Goal: Find specific page/section: Find specific page/section

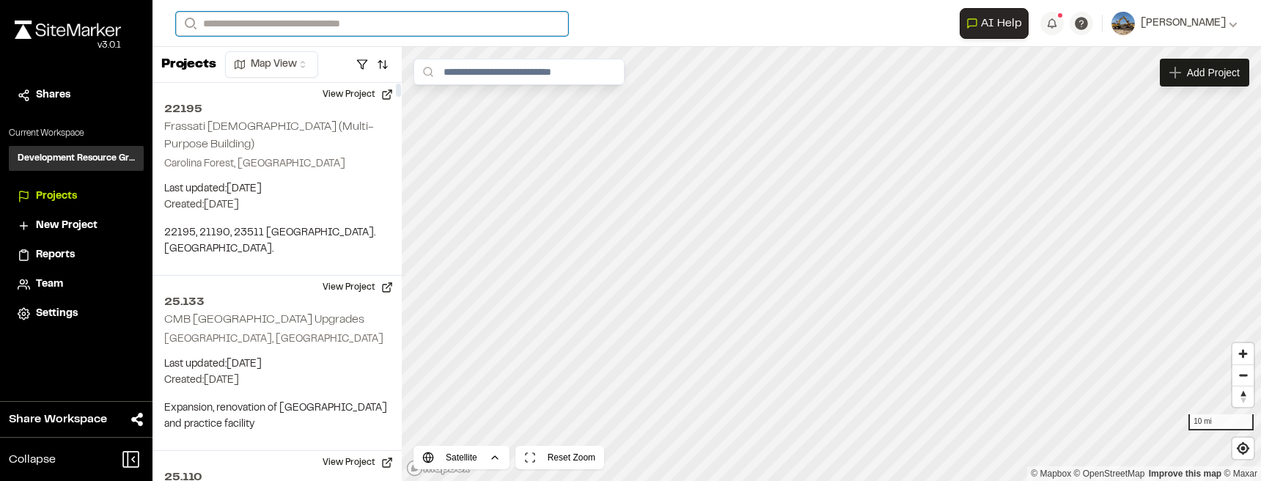
click at [213, 19] on input "Search" at bounding box center [372, 24] width 392 height 24
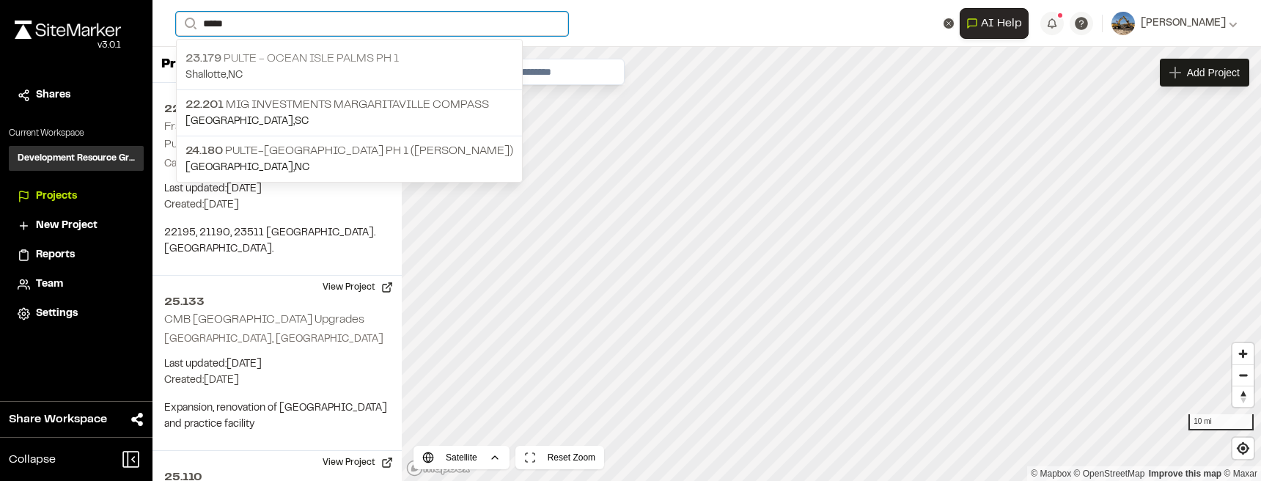
type input "*****"
click at [291, 73] on p "Shallotte , NC" at bounding box center [350, 75] width 328 height 16
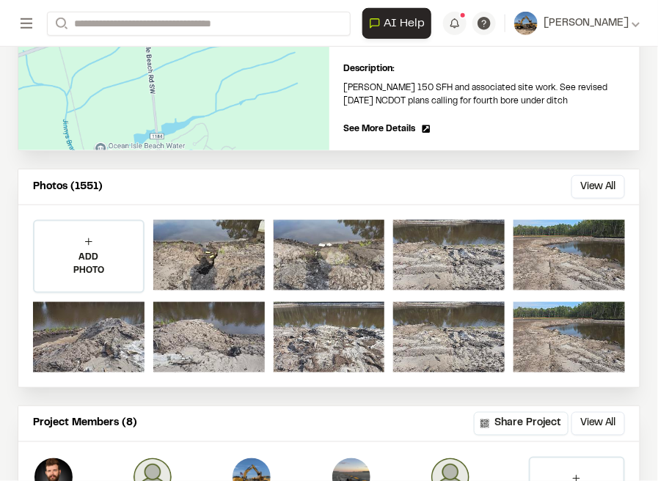
scroll to position [330, 0]
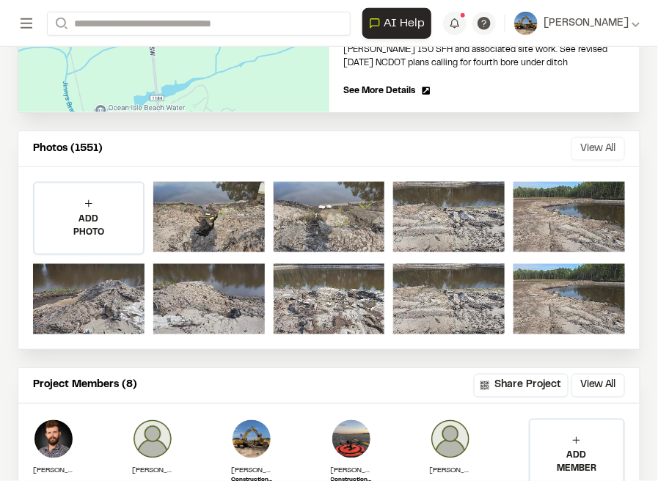
click at [576, 149] on button "View All" at bounding box center [598, 148] width 54 height 23
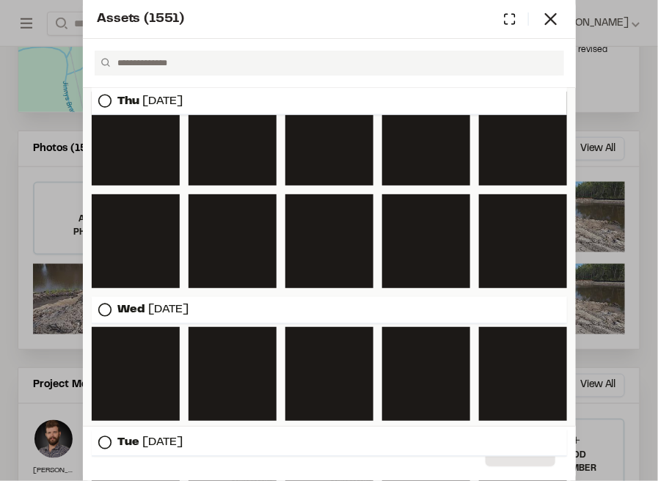
scroll to position [1870, 0]
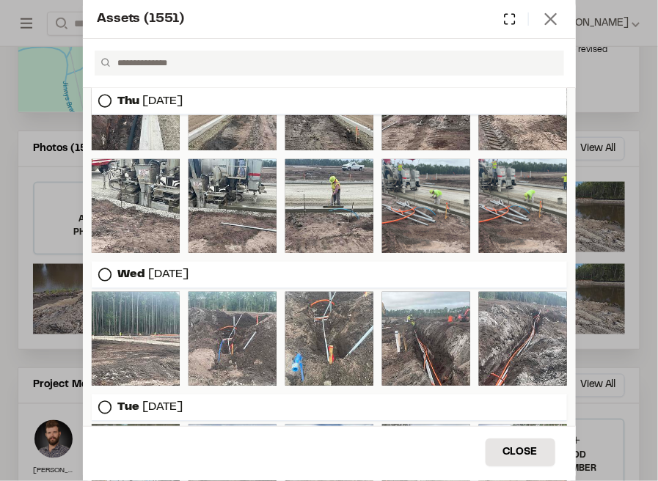
click at [555, 18] on icon at bounding box center [551, 19] width 21 height 21
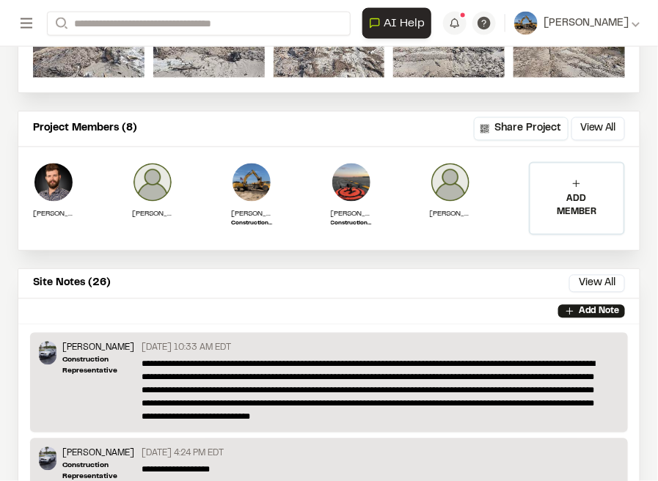
scroll to position [660, 0]
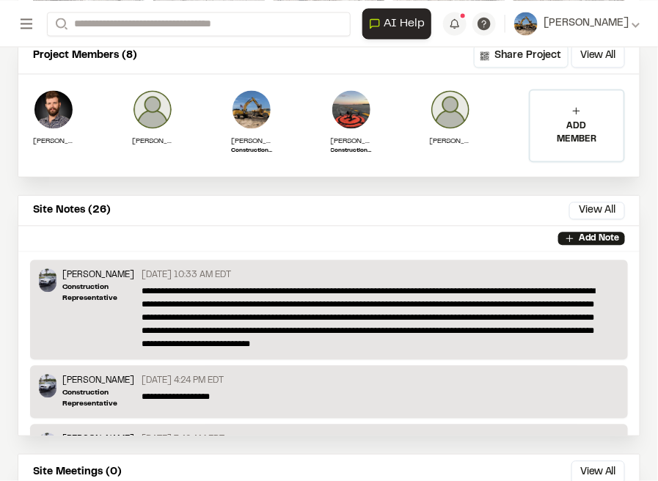
click at [109, 325] on div "Timothy Clark Construction Representative" at bounding box center [98, 309] width 73 height 82
click at [535, 274] on div "September 18, 2025 10:33 AM EDT" at bounding box center [380, 276] width 477 height 16
click at [583, 214] on button "View All" at bounding box center [597, 211] width 56 height 18
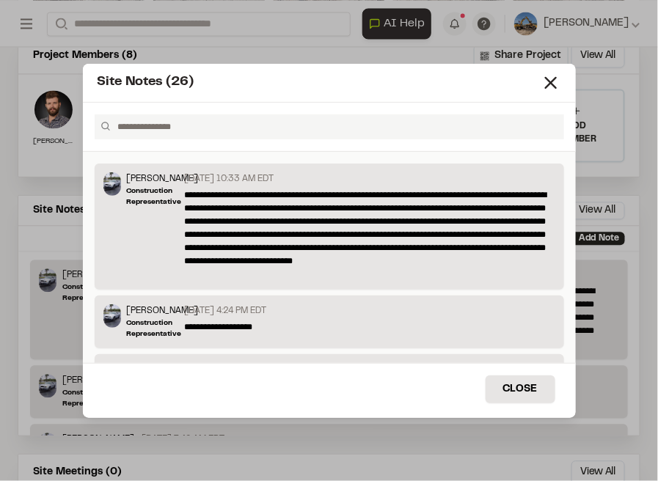
click at [537, 75] on div "Site Notes (26)" at bounding box center [319, 83] width 443 height 20
click at [543, 78] on icon at bounding box center [551, 83] width 21 height 21
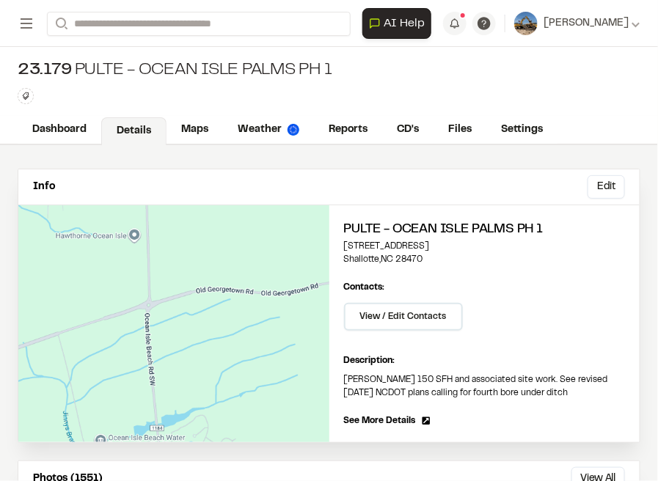
scroll to position [0, 0]
click at [76, 124] on link "Dashboard" at bounding box center [60, 131] width 85 height 28
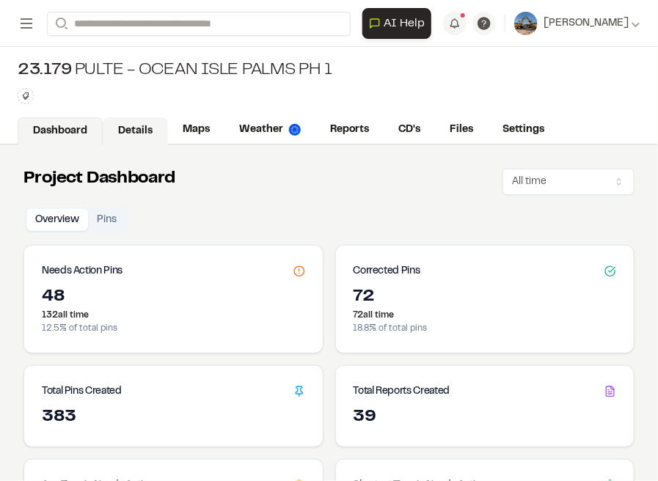
click at [122, 133] on link "Details" at bounding box center [135, 131] width 65 height 28
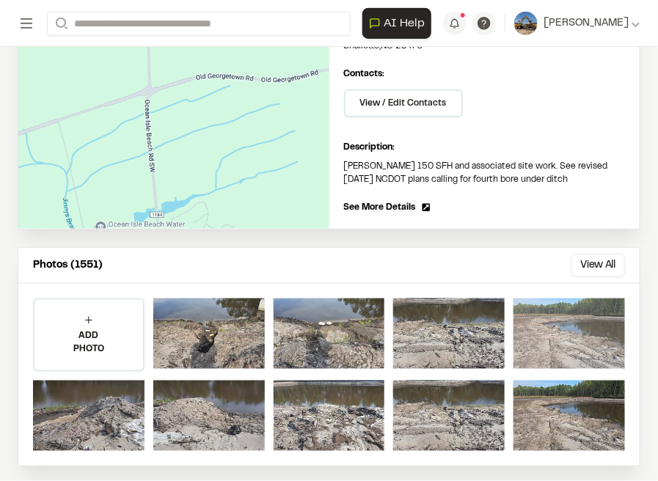
scroll to position [293, 0]
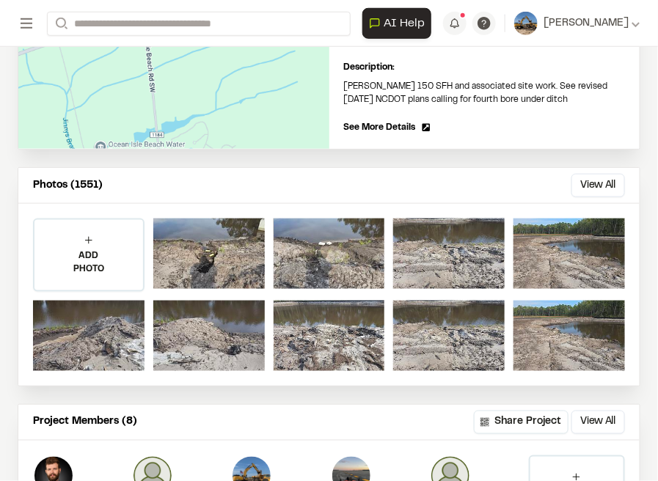
click at [598, 179] on button "View All" at bounding box center [598, 185] width 54 height 23
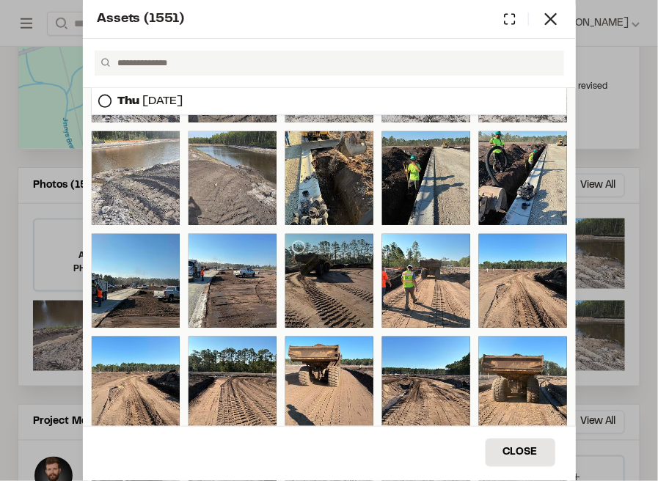
scroll to position [403, 0]
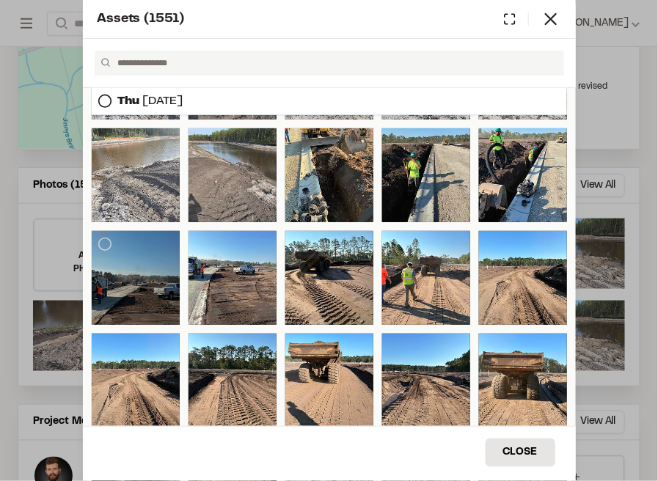
click at [175, 288] on div at bounding box center [136, 278] width 88 height 94
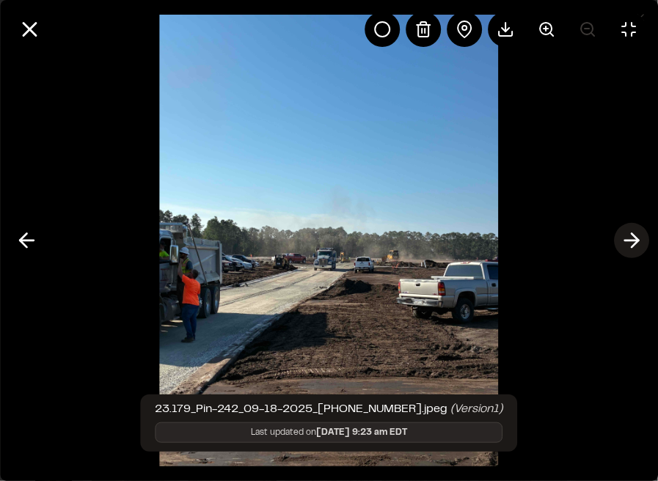
click at [631, 237] on icon at bounding box center [631, 240] width 23 height 25
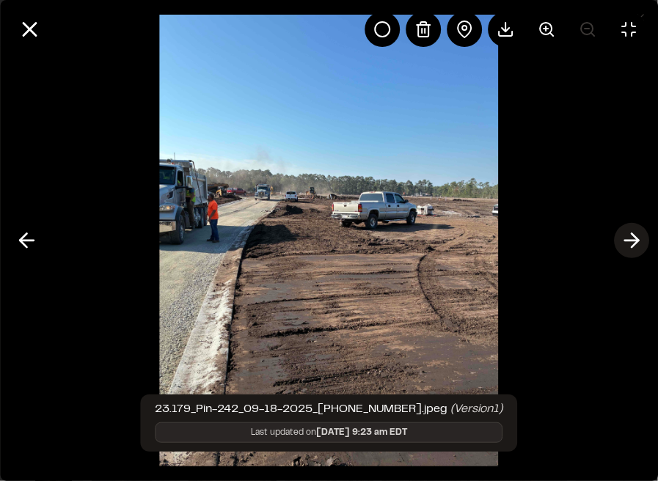
click at [631, 238] on icon at bounding box center [631, 240] width 23 height 25
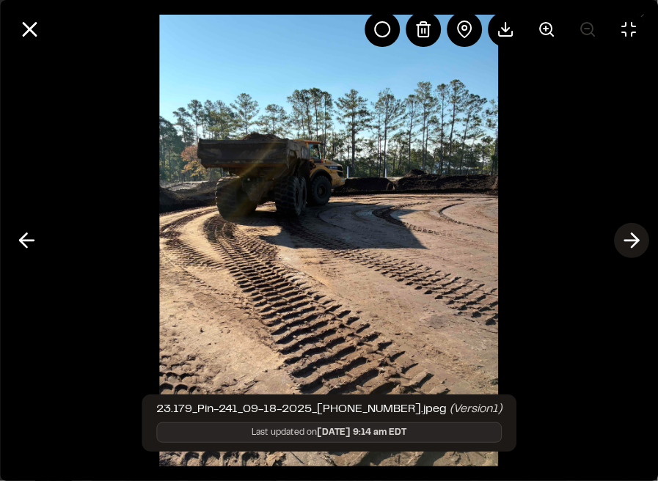
click at [631, 238] on icon at bounding box center [631, 240] width 23 height 25
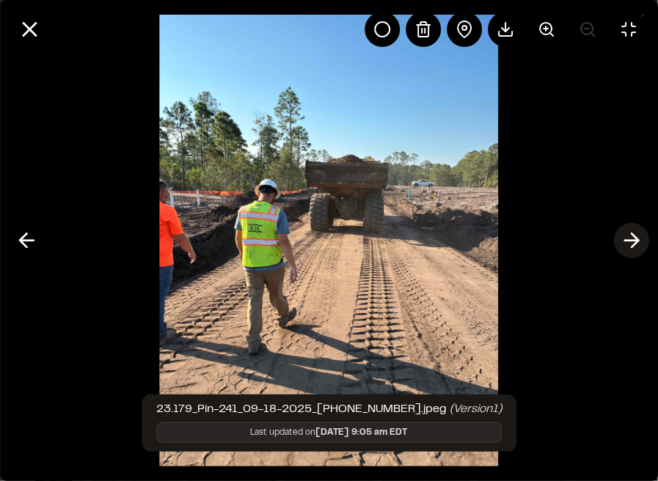
click at [633, 238] on icon at bounding box center [631, 240] width 23 height 25
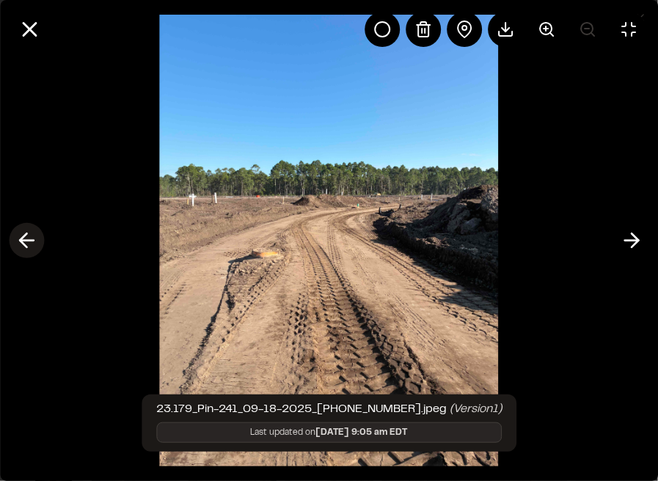
click at [14, 237] on button at bounding box center [26, 240] width 35 height 35
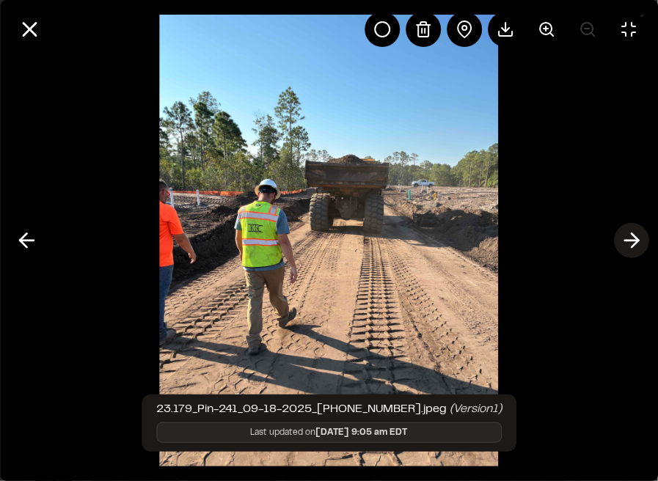
click at [629, 237] on icon at bounding box center [631, 240] width 23 height 25
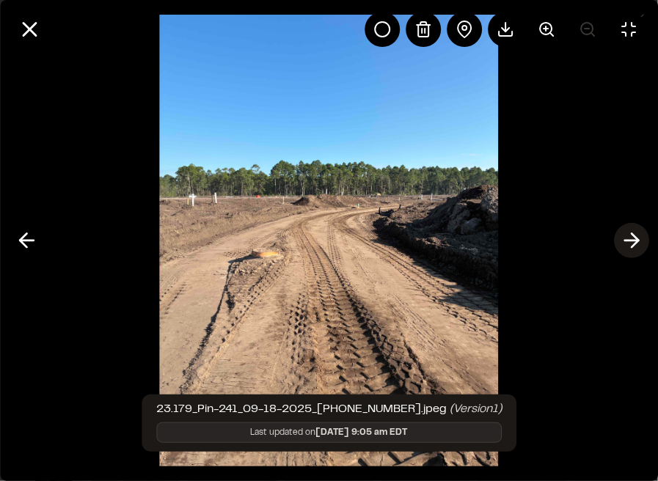
click at [629, 237] on icon at bounding box center [631, 240] width 23 height 25
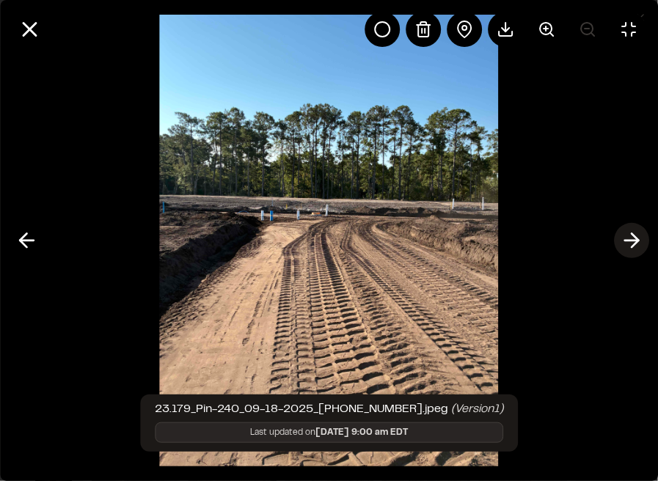
click at [631, 237] on icon at bounding box center [631, 240] width 23 height 25
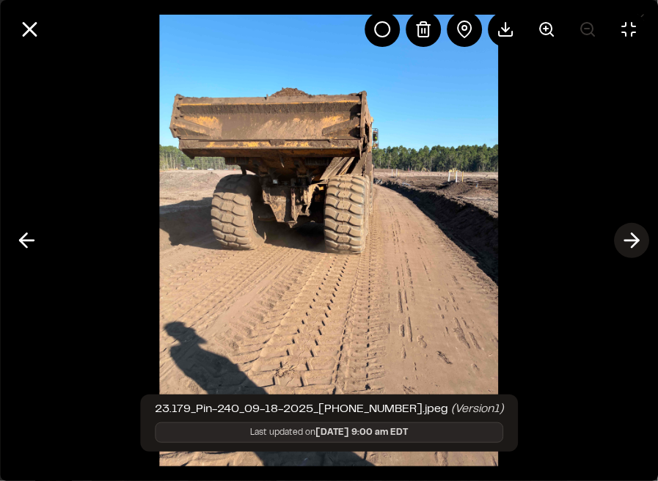
click at [631, 237] on icon at bounding box center [631, 240] width 23 height 25
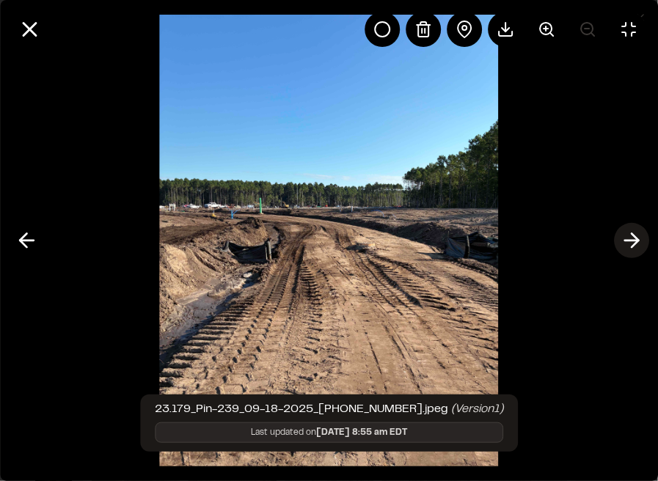
click at [631, 237] on icon at bounding box center [631, 240] width 23 height 25
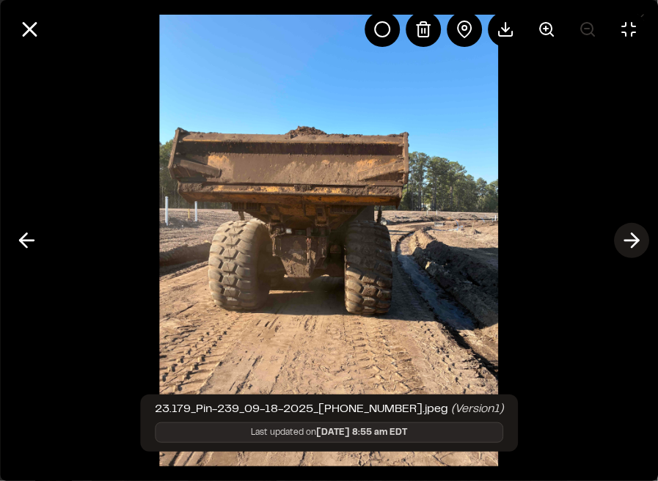
click at [631, 237] on icon at bounding box center [631, 240] width 23 height 25
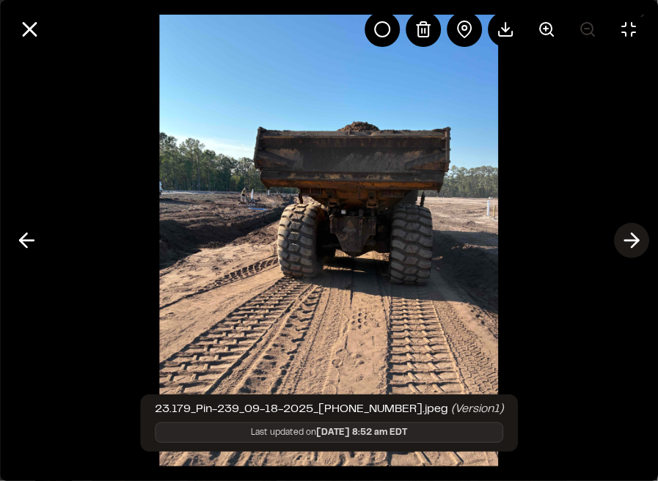
click at [631, 237] on icon at bounding box center [631, 240] width 23 height 25
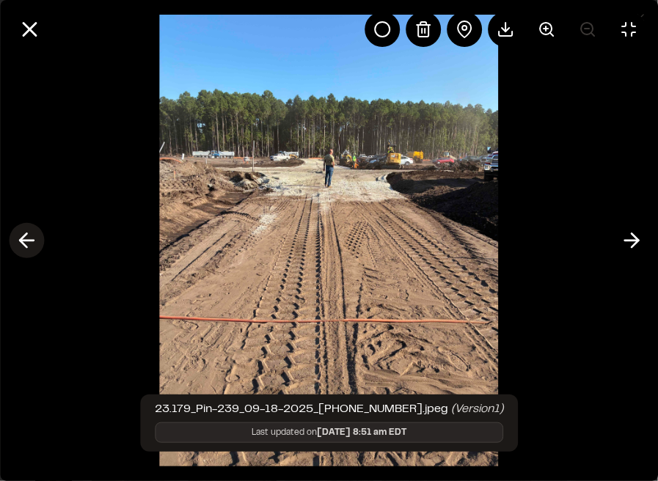
click at [26, 246] on polyline at bounding box center [23, 241] width 7 height 14
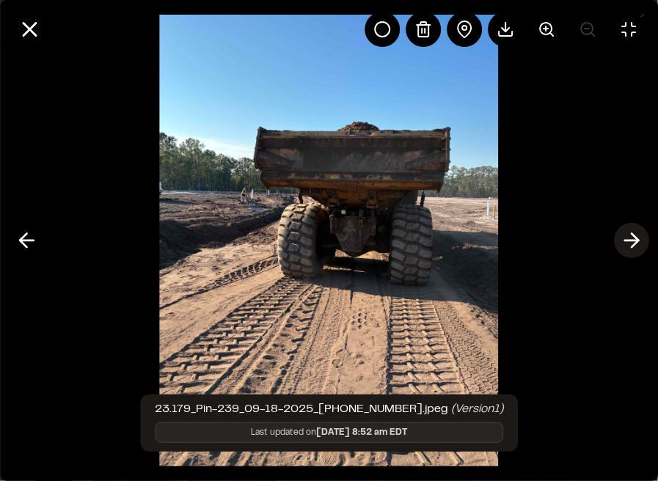
click at [627, 241] on line at bounding box center [632, 241] width 14 height 0
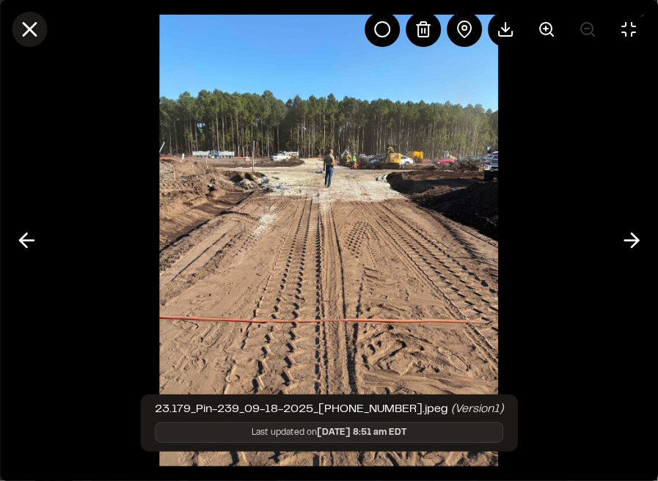
click at [26, 34] on icon at bounding box center [29, 29] width 25 height 25
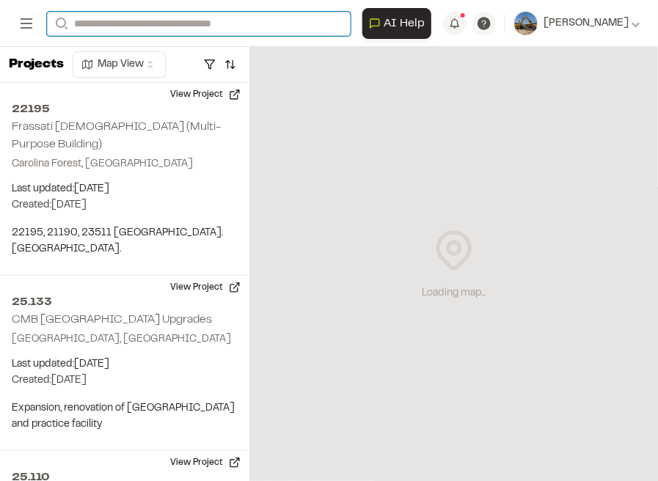
click at [199, 26] on input "Search" at bounding box center [199, 24] width 304 height 24
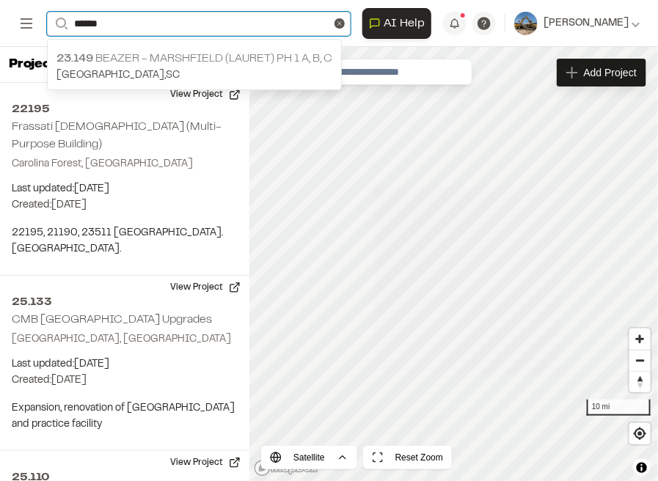
type input "******"
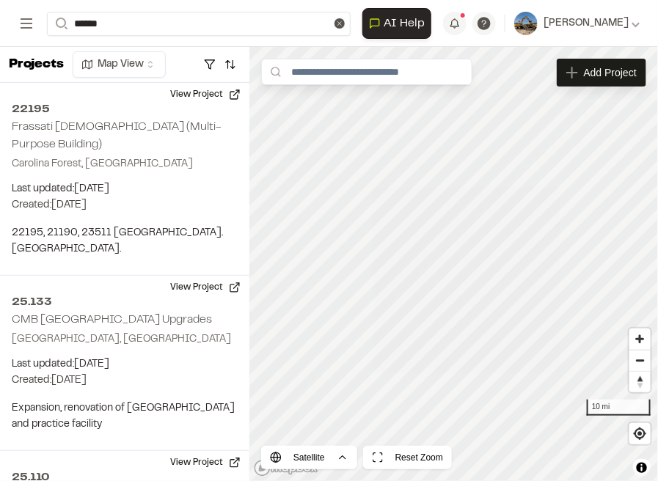
click at [140, 55] on p "23.149 Beazer - Marshfield (Lauret) Ph 1 A, B, C" at bounding box center [194, 59] width 276 height 18
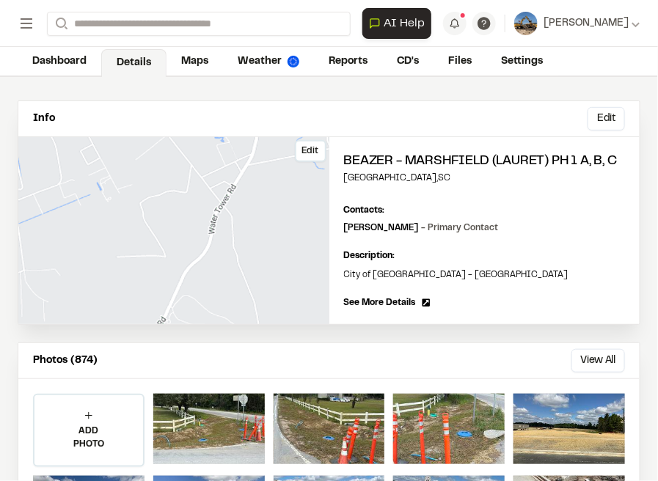
scroll to position [73, 0]
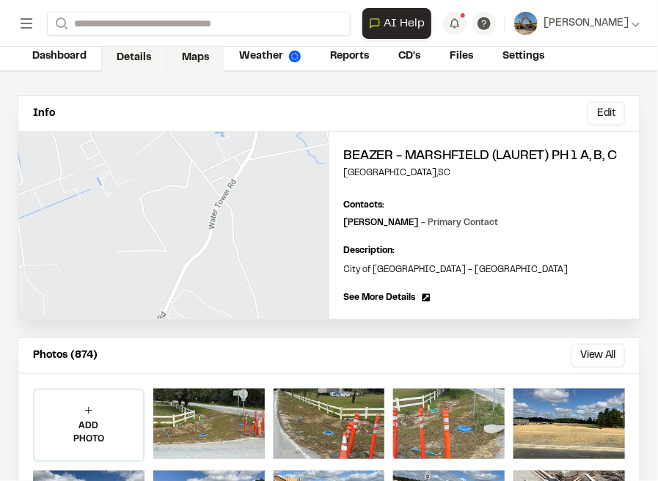
click at [205, 63] on link "Maps" at bounding box center [195, 58] width 58 height 28
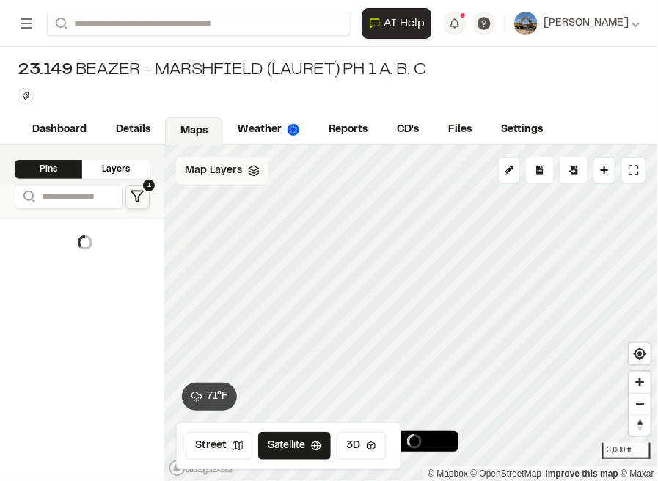
click at [255, 174] on polyline at bounding box center [254, 174] width 10 height 2
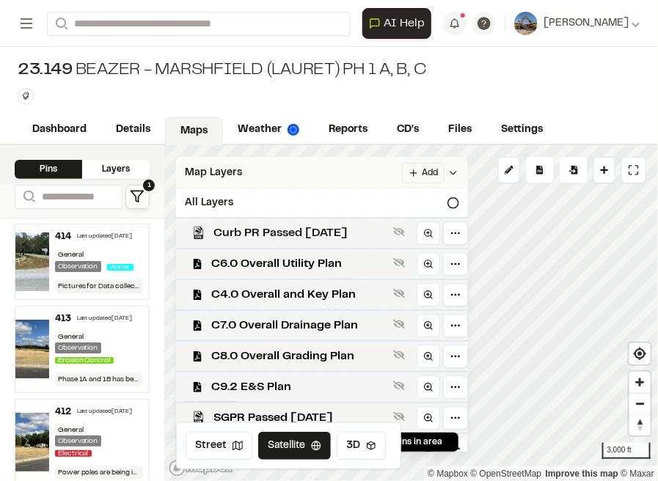
drag, startPoint x: 315, startPoint y: 263, endPoint x: 305, endPoint y: 235, distance: 29.7
click at [315, 263] on span "C6.0 Overall Utility Plan" at bounding box center [299, 264] width 176 height 18
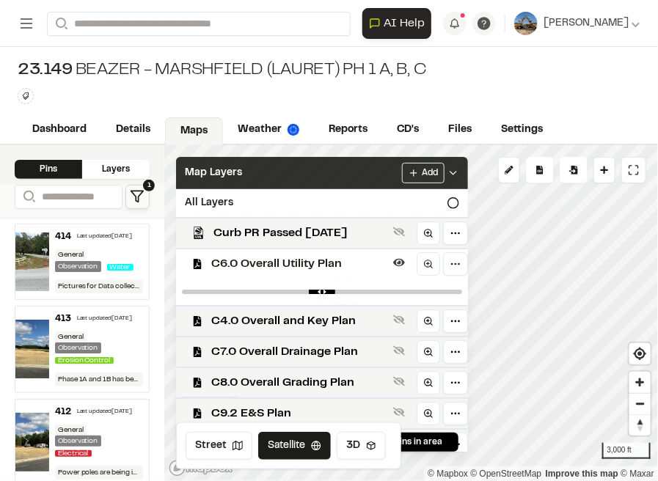
click at [459, 174] on icon at bounding box center [453, 173] width 12 height 12
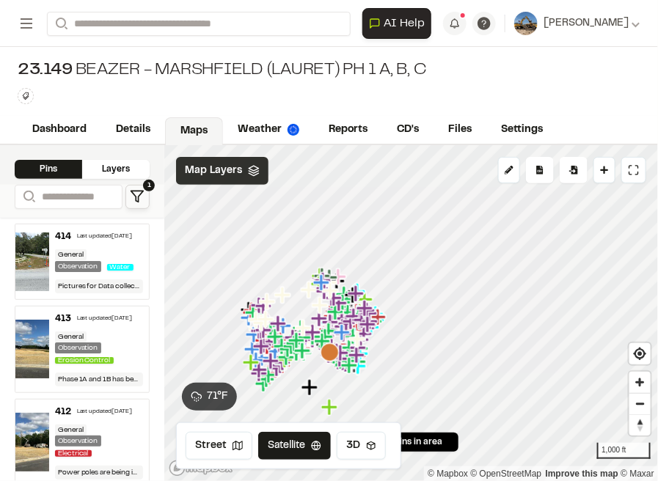
drag, startPoint x: 381, startPoint y: 314, endPoint x: 371, endPoint y: 314, distance: 9.5
click at [372, 145] on div at bounding box center [411, 145] width 494 height 0
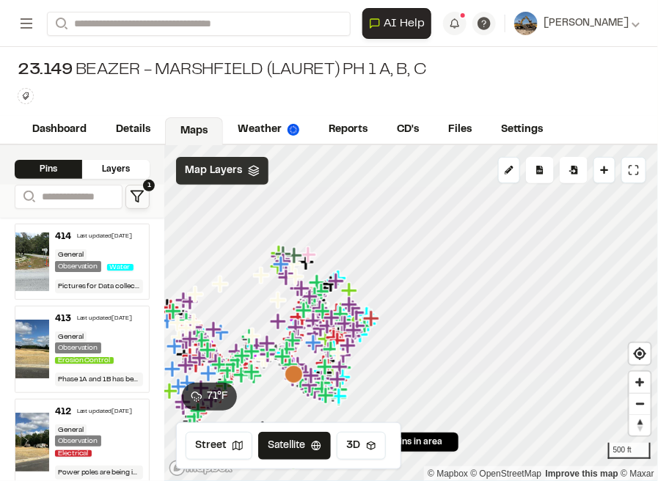
click at [354, 145] on div at bounding box center [411, 145] width 494 height 0
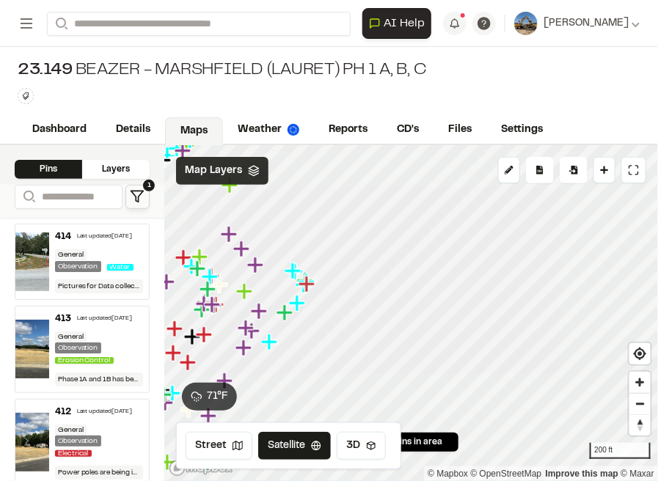
drag, startPoint x: 316, startPoint y: 289, endPoint x: 332, endPoint y: 266, distance: 27.5
click at [318, 275] on icon "Map marker" at bounding box center [308, 284] width 19 height 19
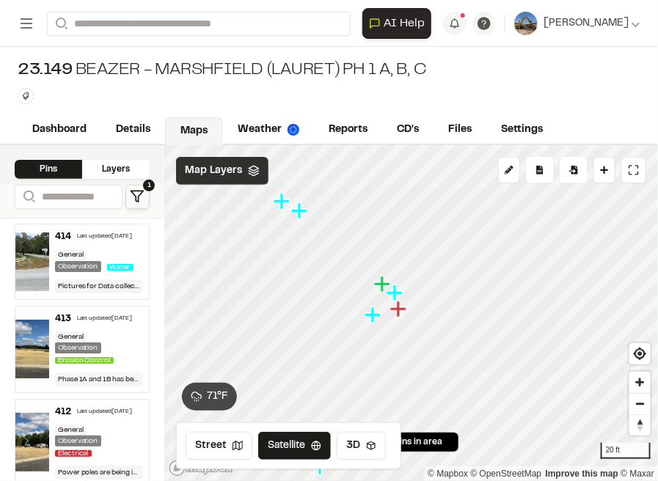
click at [378, 315] on icon "Map marker" at bounding box center [373, 315] width 16 height 16
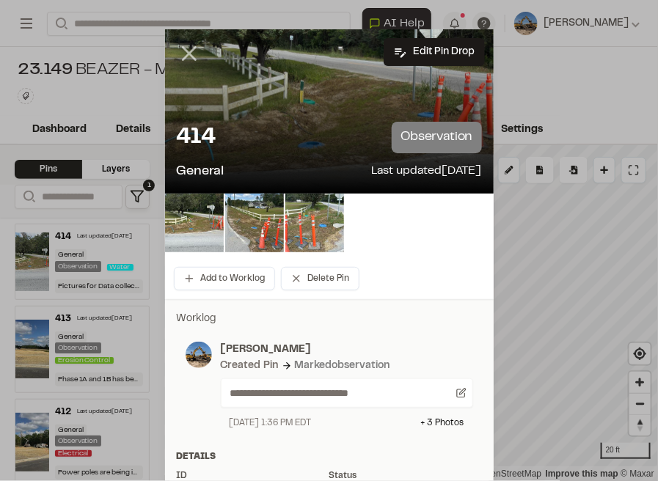
click at [198, 57] on icon at bounding box center [189, 53] width 25 height 25
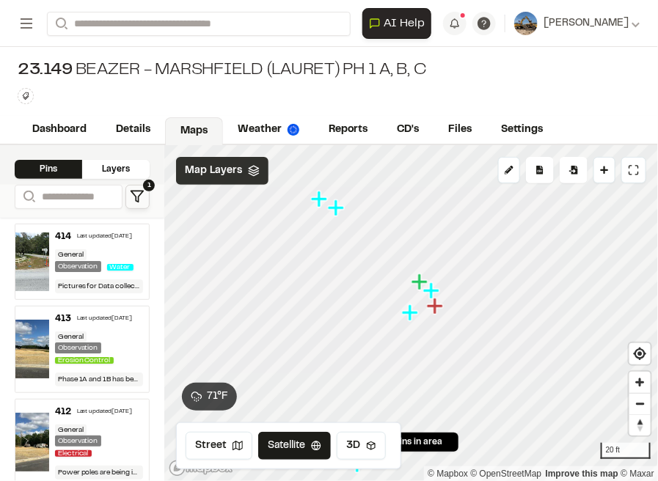
click at [433, 293] on icon "Map marker" at bounding box center [431, 290] width 16 height 16
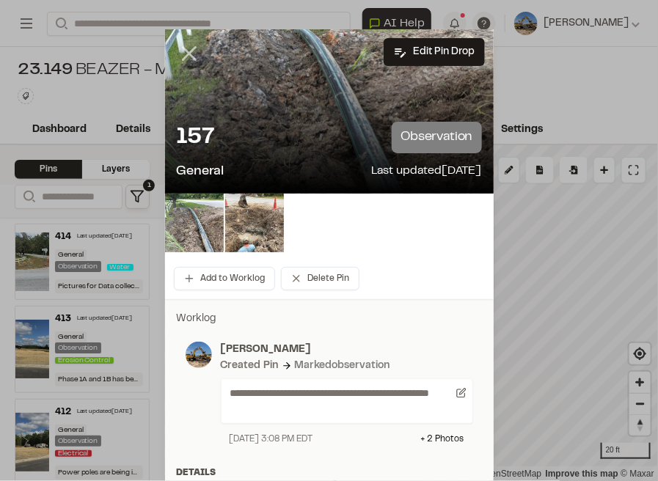
click at [186, 60] on icon at bounding box center [189, 53] width 25 height 25
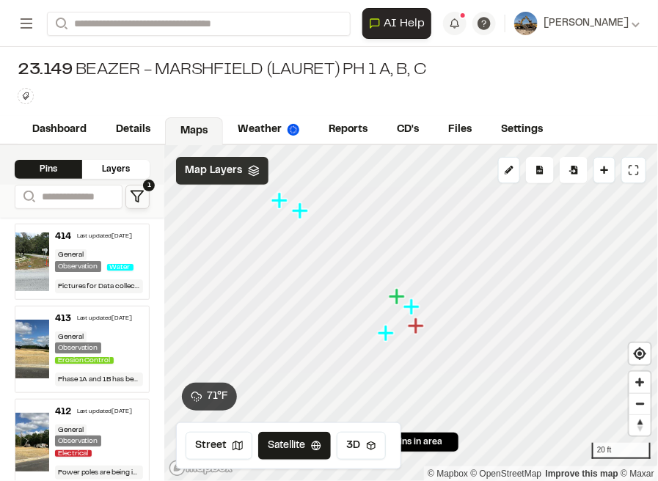
click at [397, 296] on icon "Map marker" at bounding box center [397, 296] width 16 height 16
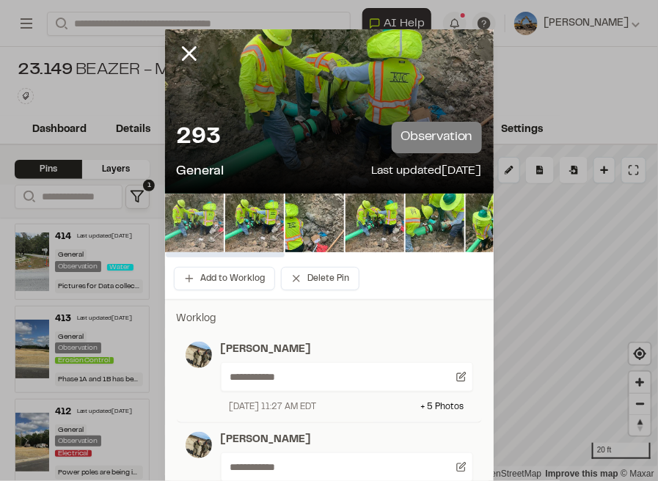
click at [203, 238] on img at bounding box center [194, 223] width 59 height 59
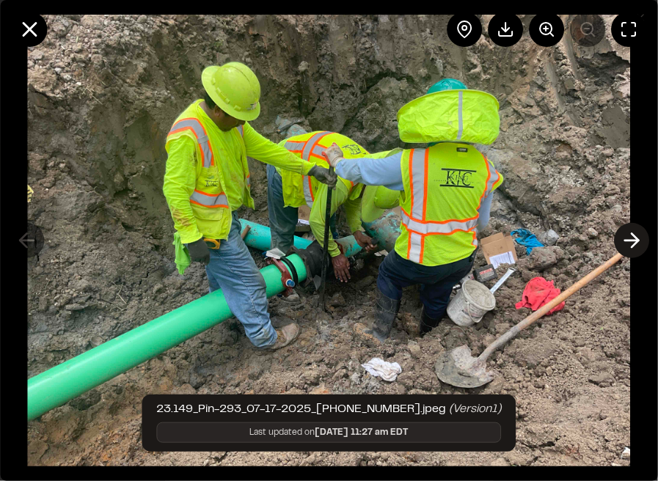
click at [626, 234] on icon at bounding box center [631, 240] width 23 height 25
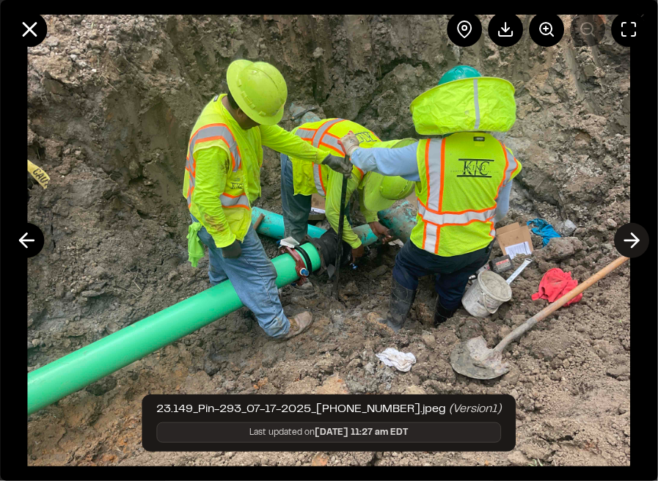
click at [626, 235] on icon at bounding box center [631, 240] width 23 height 25
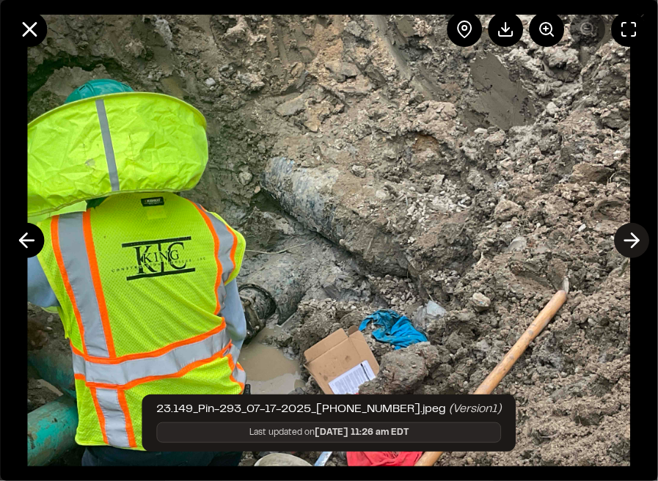
click at [624, 246] on icon at bounding box center [631, 240] width 23 height 25
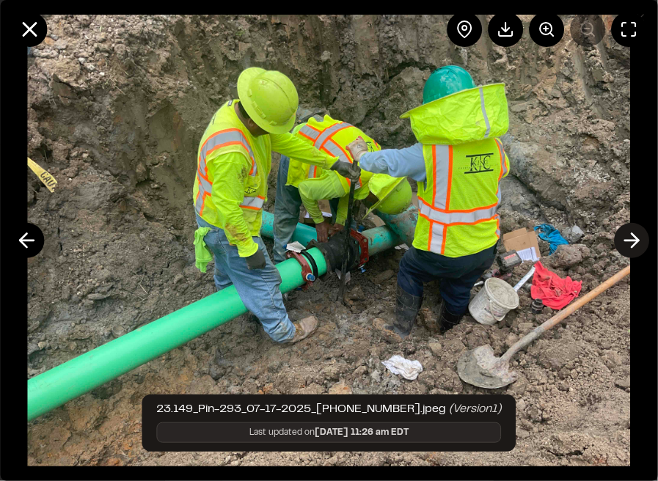
click at [624, 246] on icon at bounding box center [631, 240] width 23 height 25
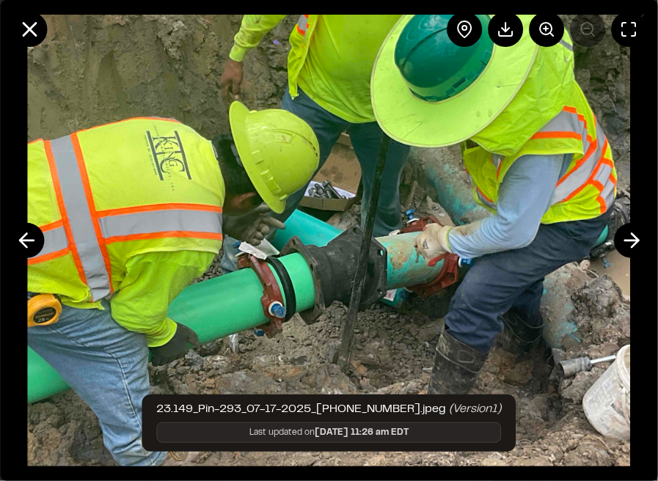
click at [619, 233] on button at bounding box center [631, 240] width 35 height 35
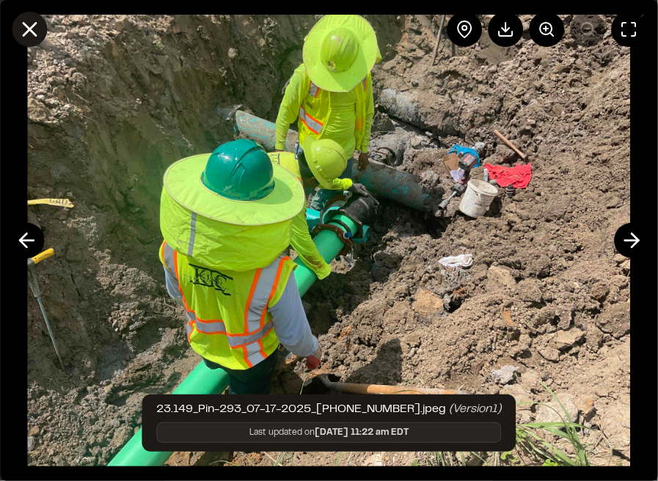
click at [40, 35] on icon at bounding box center [29, 29] width 25 height 25
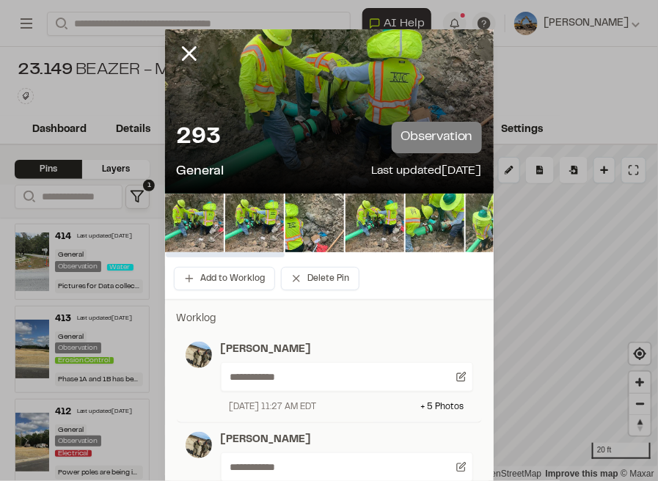
click at [482, 223] on img at bounding box center [495, 223] width 59 height 59
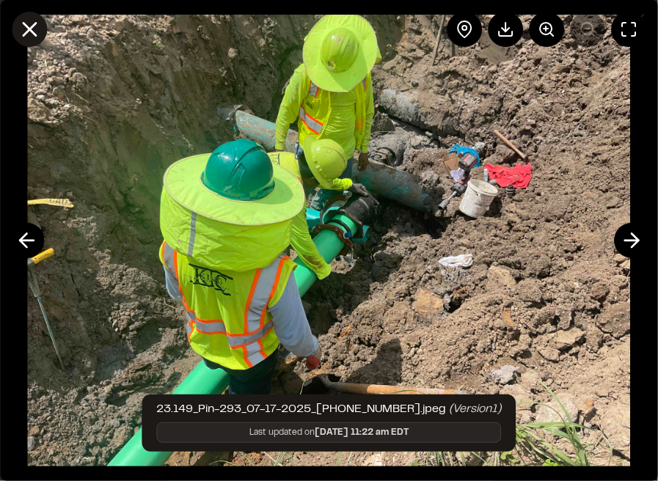
click at [40, 37] on icon at bounding box center [29, 29] width 25 height 25
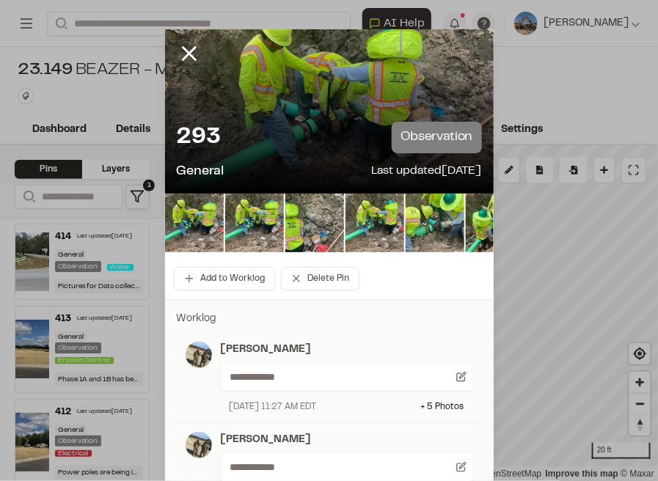
click at [180, 45] on icon at bounding box center [189, 53] width 25 height 25
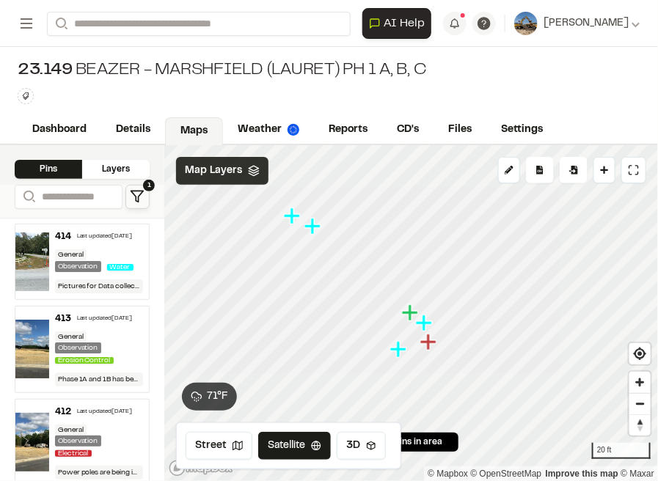
click at [312, 232] on icon "Map marker" at bounding box center [312, 226] width 16 height 16
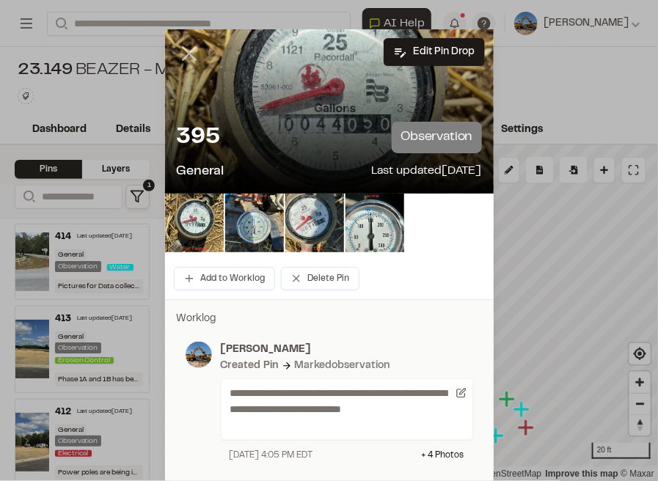
click at [188, 51] on line at bounding box center [189, 54] width 12 height 12
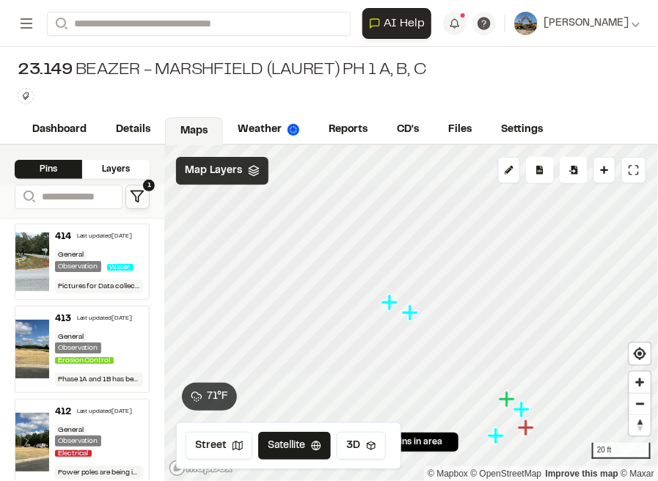
click at [389, 301] on icon "Map marker" at bounding box center [389, 302] width 16 height 16
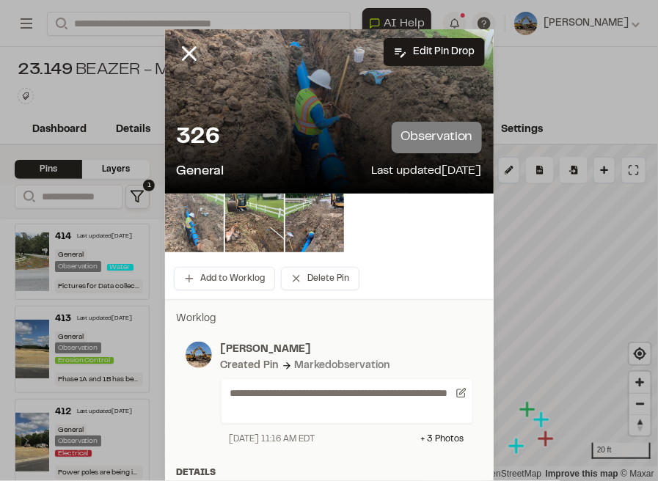
click at [199, 220] on img at bounding box center [194, 223] width 59 height 59
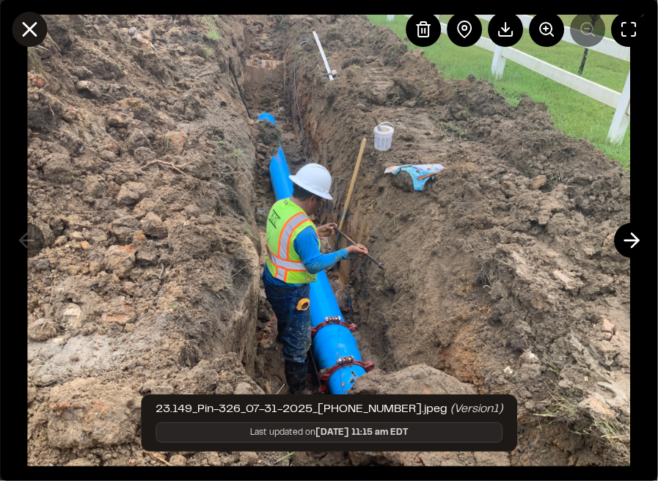
click at [43, 32] on button at bounding box center [29, 29] width 35 height 35
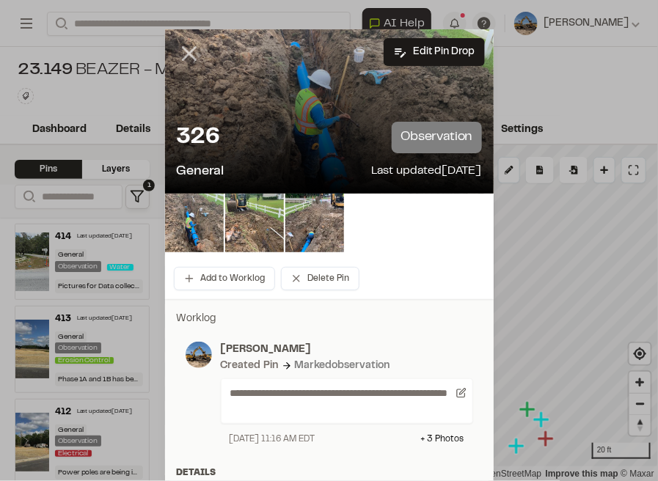
click at [188, 56] on line at bounding box center [189, 54] width 12 height 12
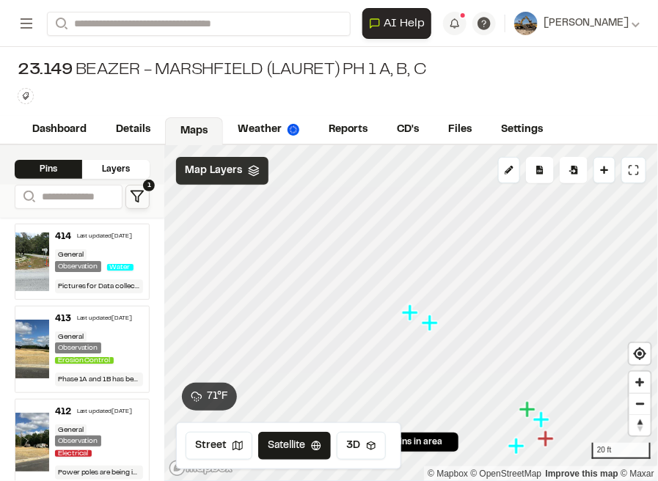
click at [538, 144] on div "**********" at bounding box center [329, 240] width 658 height 481
click at [470, 369] on icon "Map marker" at bounding box center [476, 361] width 19 height 19
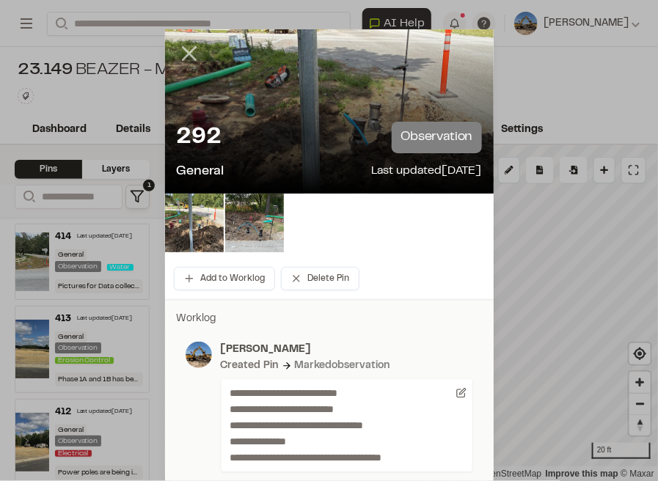
click at [192, 48] on line at bounding box center [189, 54] width 12 height 12
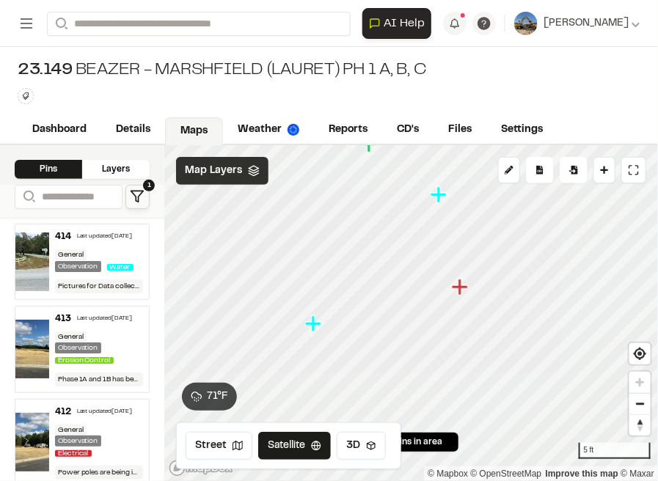
click at [464, 292] on icon "Map marker" at bounding box center [461, 287] width 19 height 19
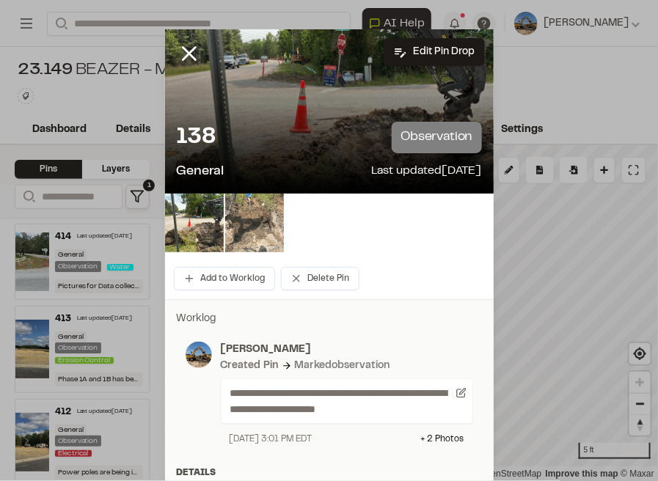
click at [225, 223] on img at bounding box center [254, 223] width 59 height 59
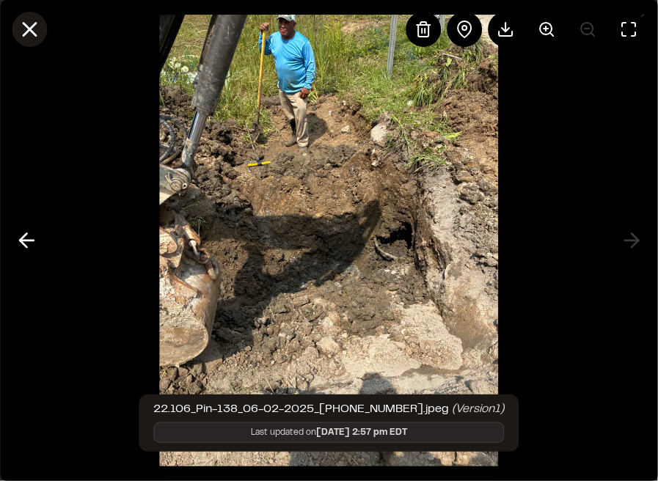
click at [39, 32] on icon at bounding box center [29, 29] width 25 height 25
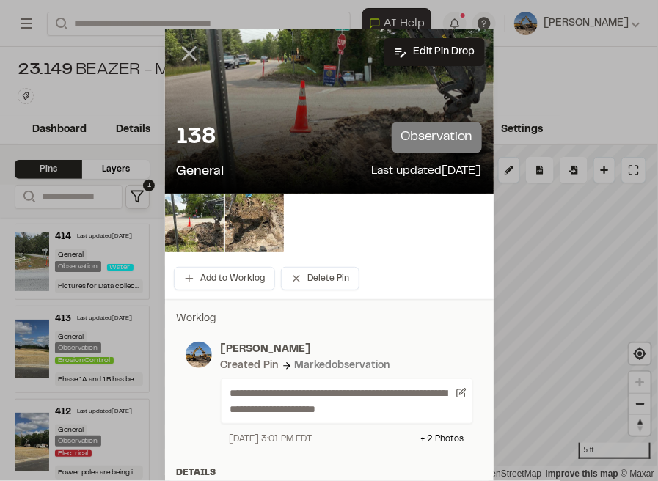
click at [178, 48] on icon at bounding box center [189, 53] width 25 height 25
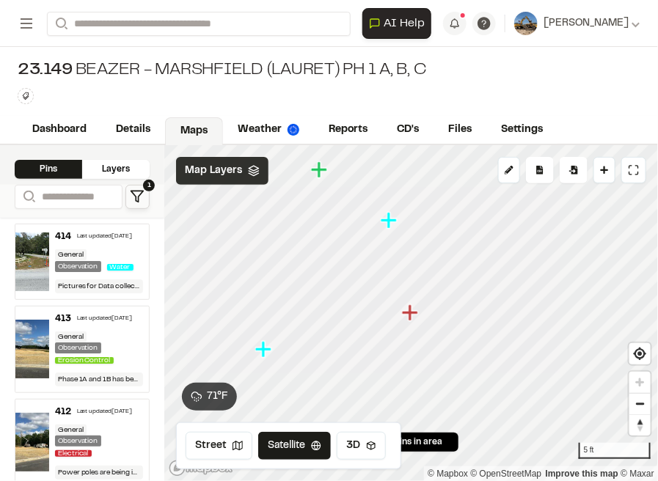
click at [385, 221] on icon "Map marker" at bounding box center [389, 220] width 16 height 16
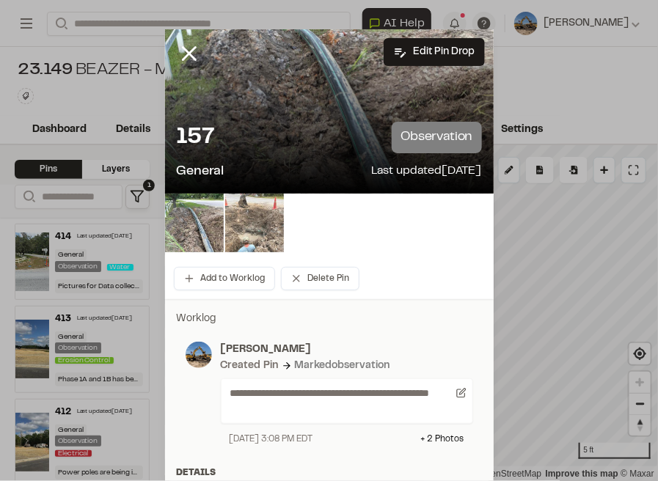
click at [260, 231] on img at bounding box center [254, 223] width 59 height 59
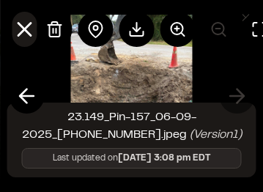
click at [28, 34] on line at bounding box center [24, 29] width 12 height 12
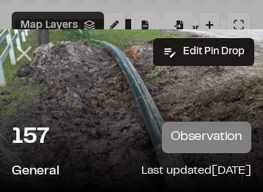
click at [26, 50] on icon at bounding box center [24, 53] width 25 height 25
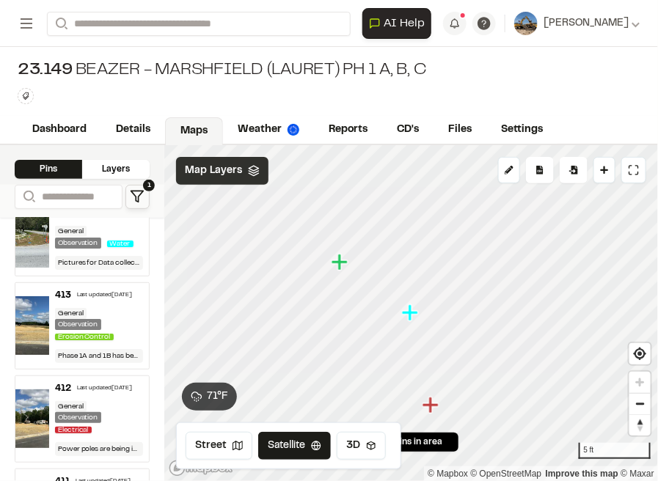
scroll to position [37, 0]
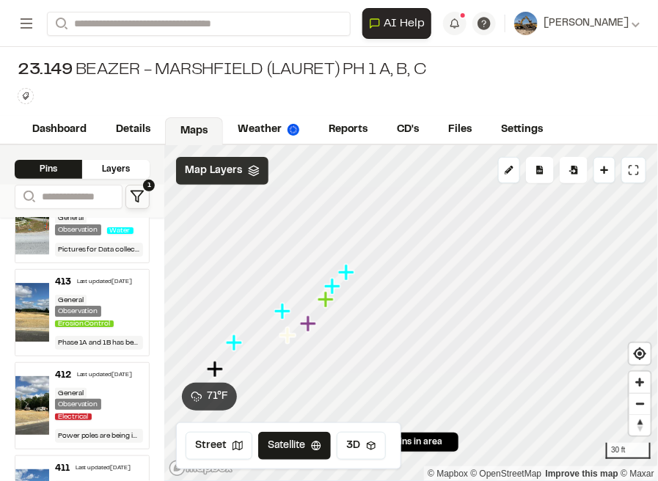
click at [346, 278] on icon "Map marker" at bounding box center [346, 272] width 16 height 16
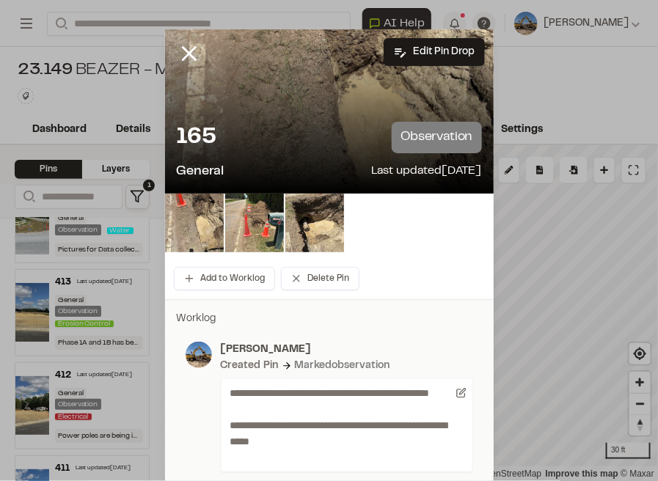
click at [199, 48] on div at bounding box center [200, 64] width 70 height 70
